Goal: Information Seeking & Learning: Learn about a topic

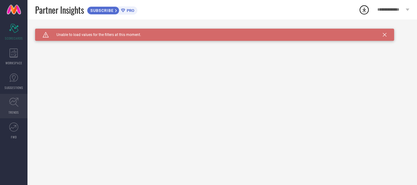
click at [3, 101] on link "TRENDS" at bounding box center [13, 106] width 27 height 24
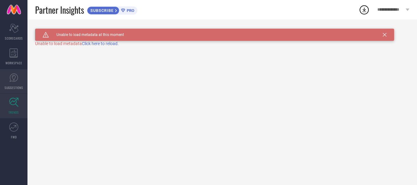
click at [16, 79] on icon at bounding box center [13, 77] width 9 height 9
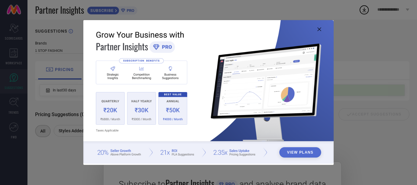
click at [318, 29] on icon at bounding box center [320, 29] width 4 height 4
